Goal: Task Accomplishment & Management: Manage account settings

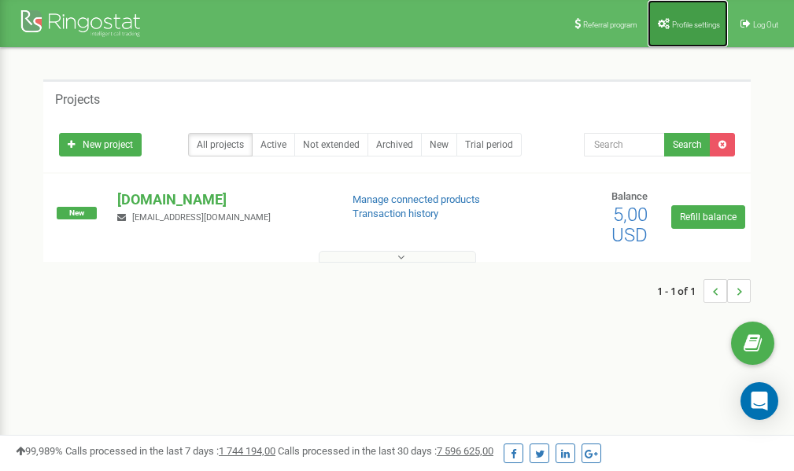
click at [683, 28] on span "Profile settings" at bounding box center [696, 24] width 48 height 9
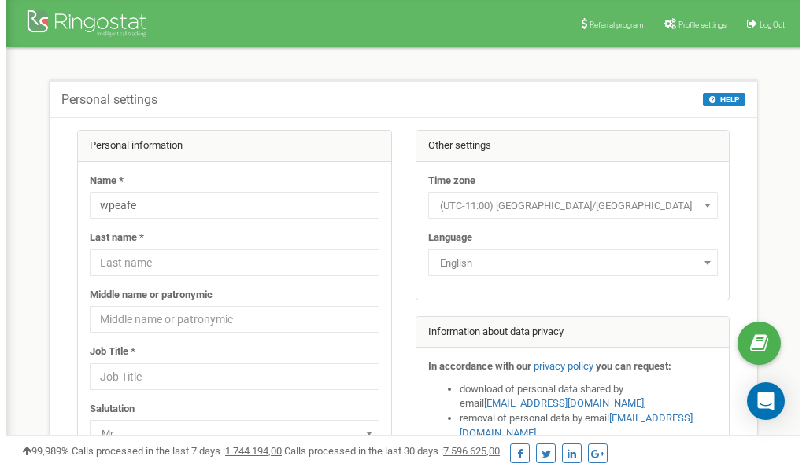
scroll to position [79, 0]
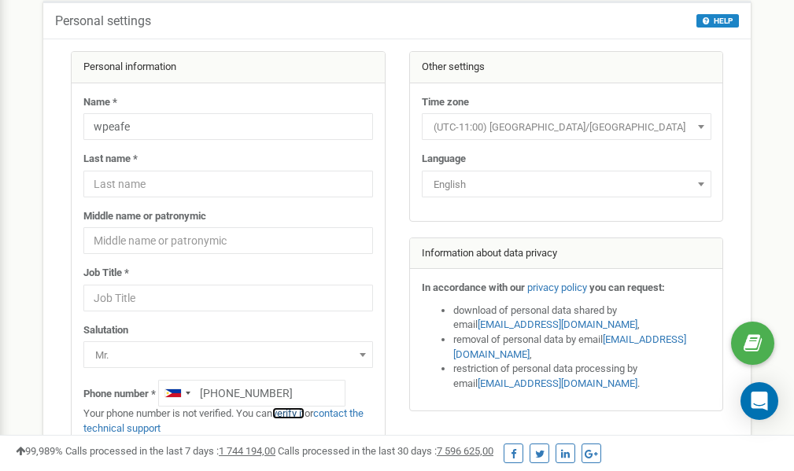
click at [301, 411] on link "verify it" at bounding box center [288, 413] width 32 height 12
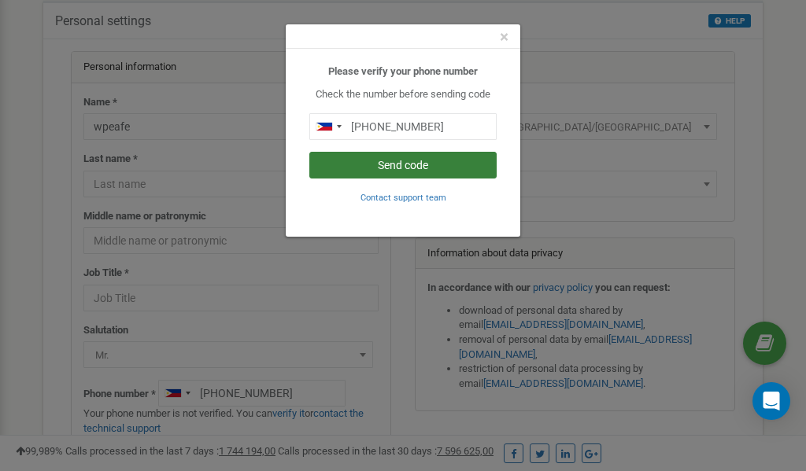
click at [401, 164] on button "Send code" at bounding box center [402, 165] width 187 height 27
